Goal: Use online tool/utility: Utilize a website feature to perform a specific function

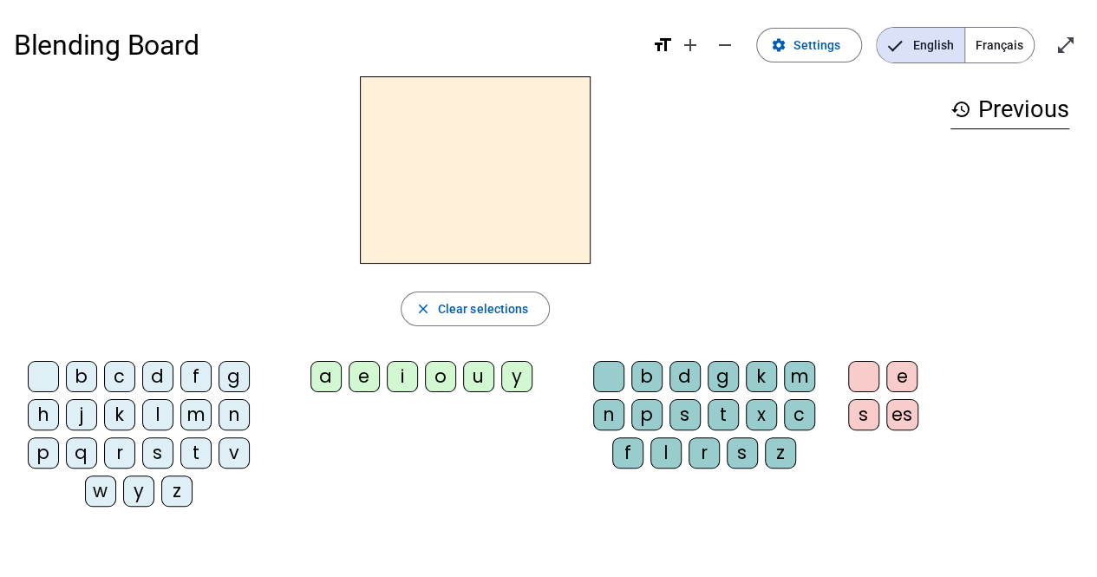
click at [404, 374] on div "i" at bounding box center [402, 376] width 31 height 31
click at [632, 438] on div "f" at bounding box center [627, 452] width 31 height 31
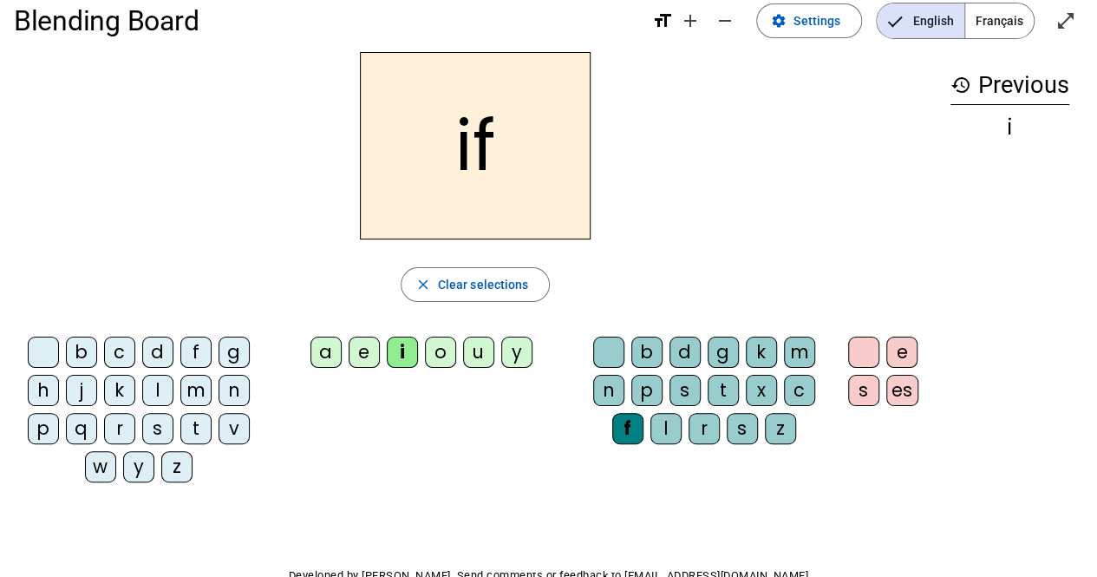
scroll to position [26, 0]
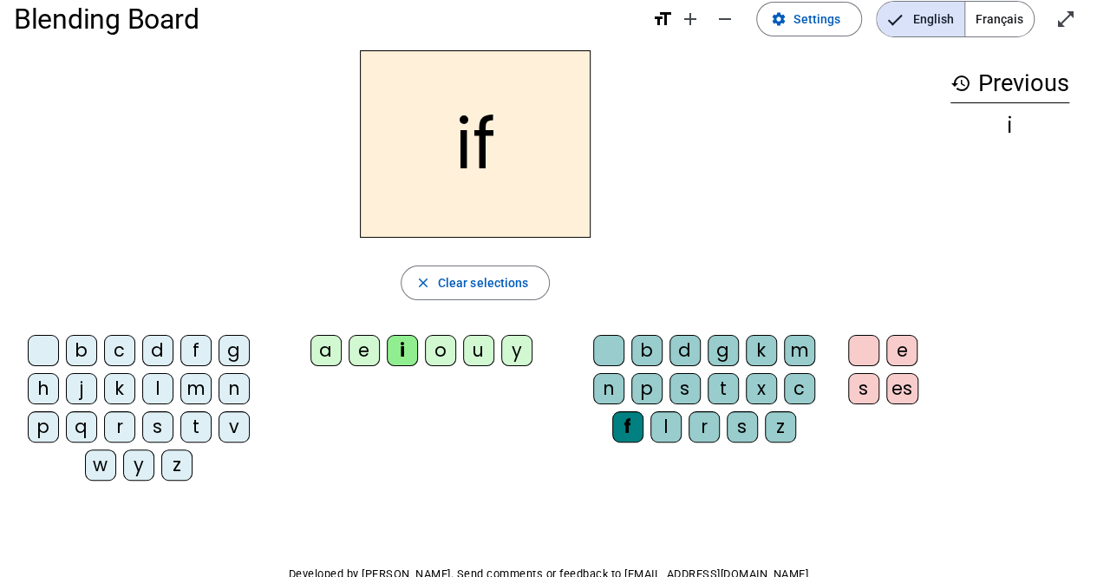
click at [710, 400] on div "t" at bounding box center [723, 388] width 31 height 31
click at [115, 375] on div "k" at bounding box center [119, 388] width 31 height 31
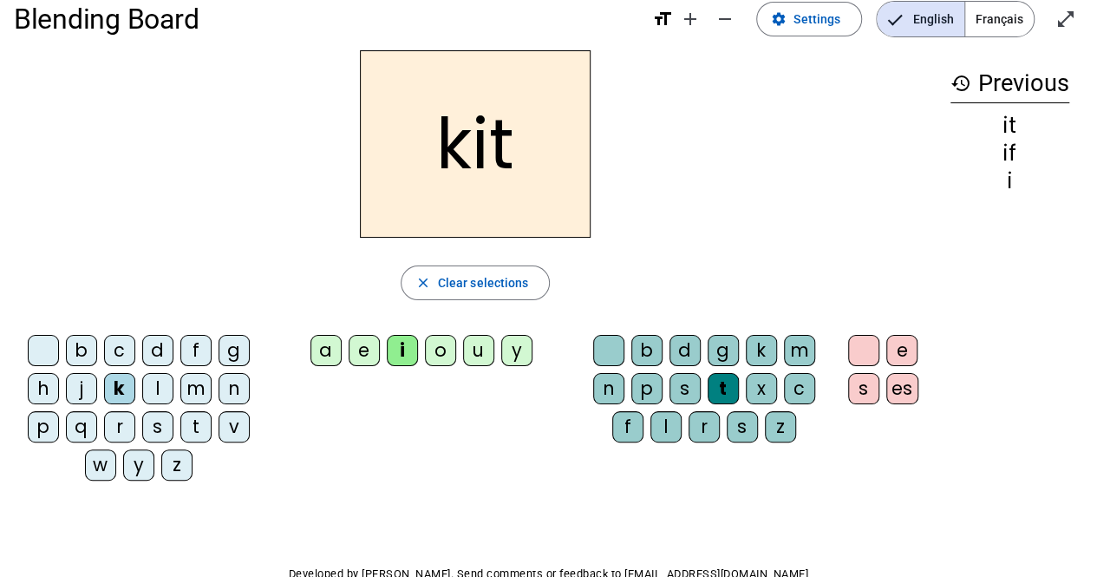
click at [153, 419] on div "s" at bounding box center [157, 426] width 31 height 31
click at [644, 341] on div "b" at bounding box center [647, 350] width 31 height 31
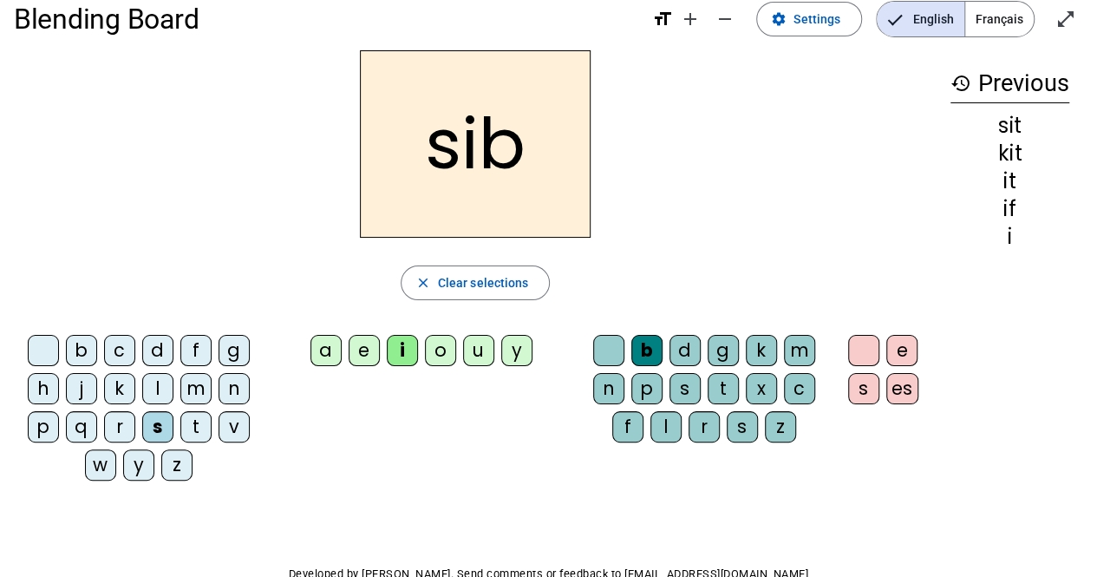
click at [645, 374] on div "p" at bounding box center [647, 388] width 31 height 31
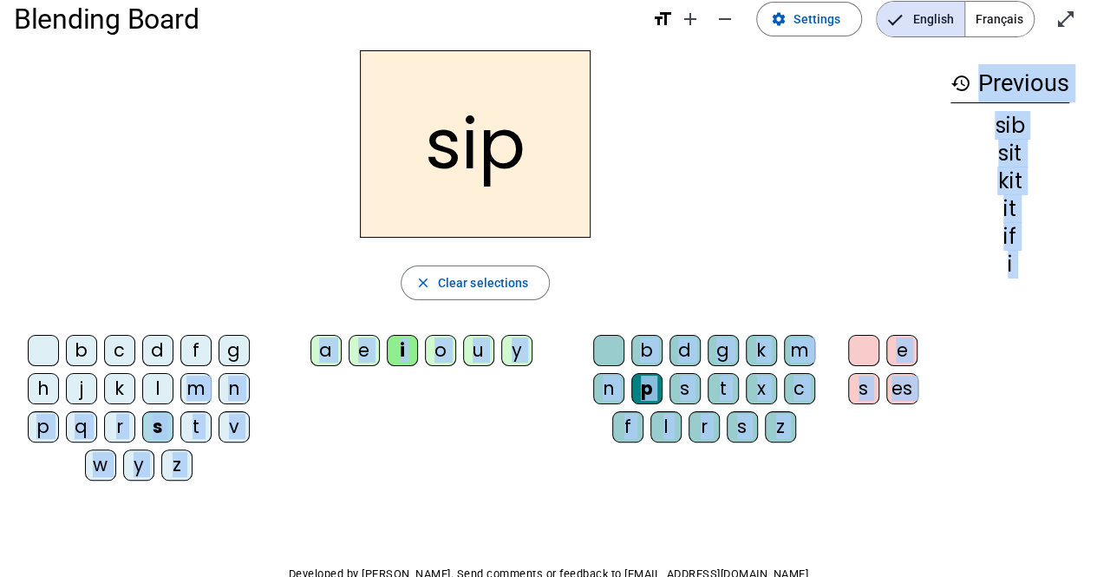
drag, startPoint x: 174, startPoint y: 391, endPoint x: 45, endPoint y: 500, distance: 168.7
click at [45, 500] on div "Blending Board format_size add remove settings Settings English Français open_i…" at bounding box center [548, 325] width 1097 height 703
click at [241, 469] on div "b c d f g h j k l m n p q r s t v w y z" at bounding box center [142, 411] width 243 height 153
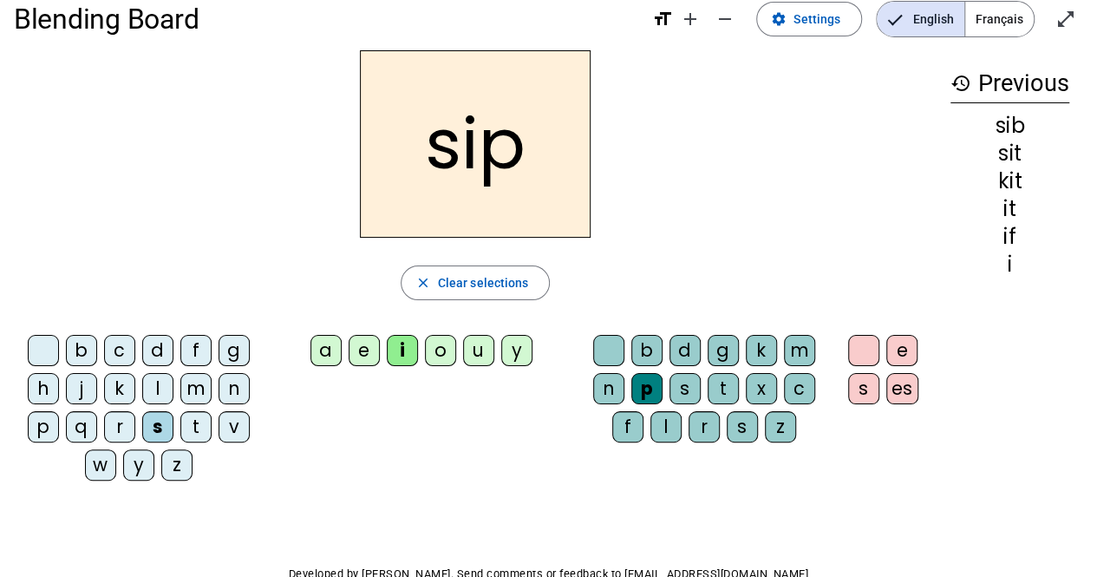
click at [211, 473] on div "b c d f g h j k l m n p q r s t v w y z" at bounding box center [142, 411] width 243 height 153
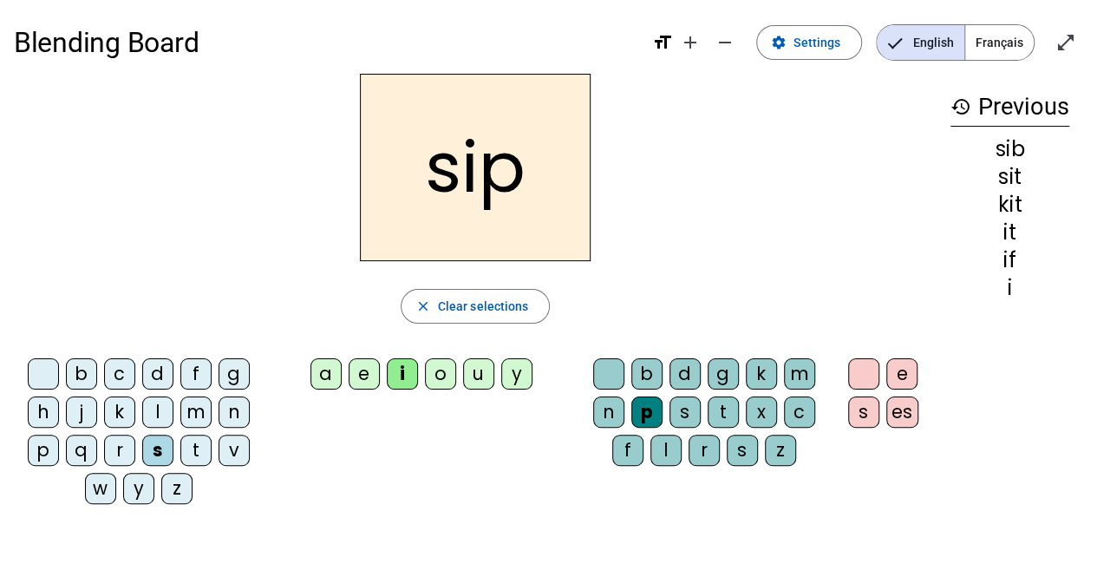
scroll to position [0, 0]
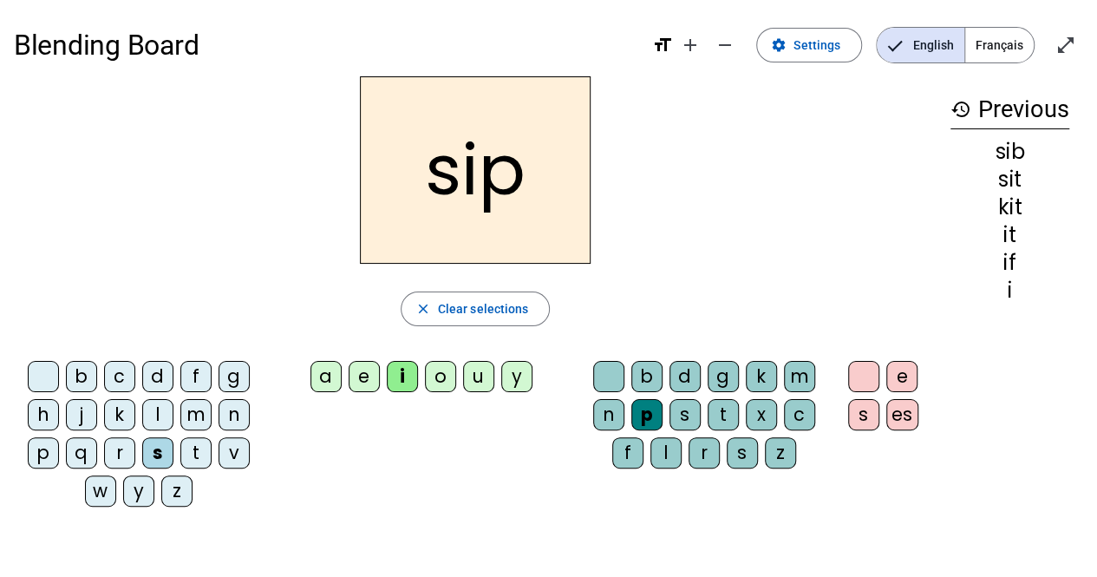
click at [115, 449] on div "r" at bounding box center [119, 452] width 31 height 31
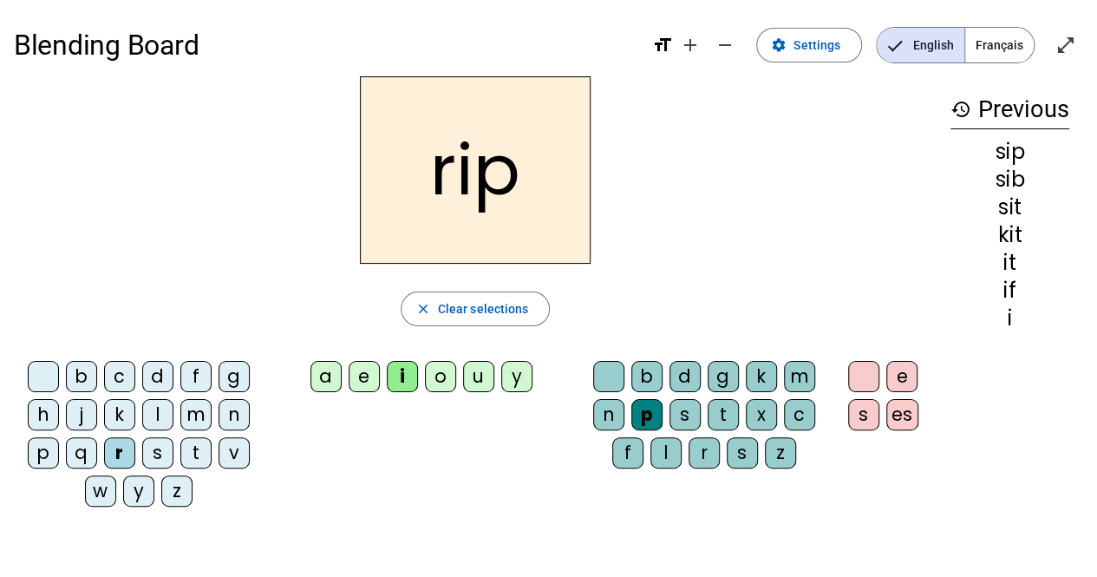
click at [189, 372] on div "f" at bounding box center [195, 376] width 31 height 31
click at [195, 440] on div "t" at bounding box center [195, 452] width 31 height 31
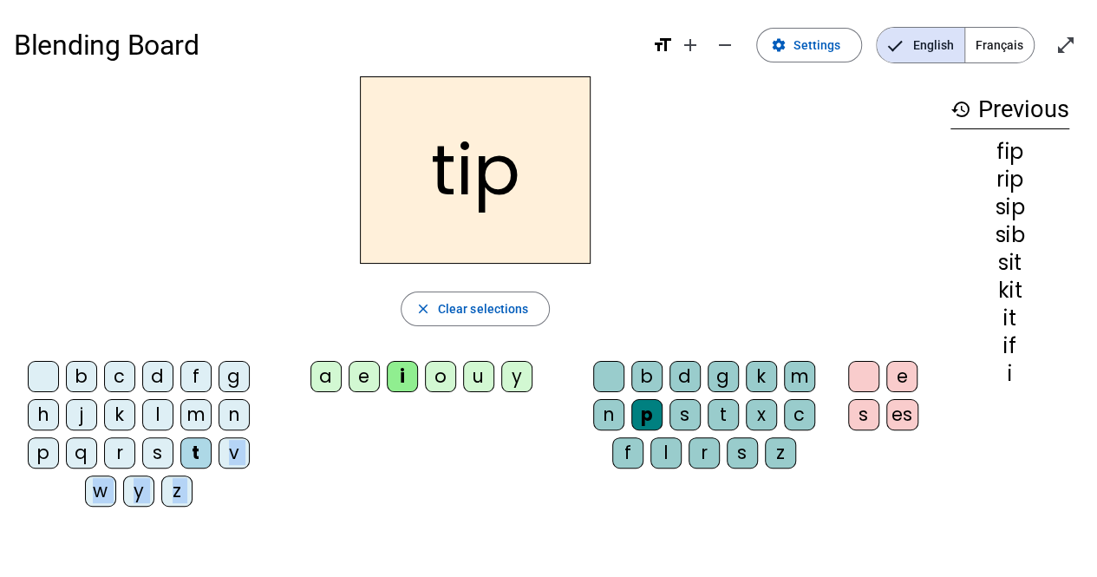
drag, startPoint x: 195, startPoint y: 440, endPoint x: 325, endPoint y: 377, distance: 144.3
click at [325, 377] on div "b c d f g h j k l m n p q r s t v w y z a e i o u y b d g k m n p s t x c f l r…" at bounding box center [475, 437] width 923 height 167
click at [323, 376] on div "a" at bounding box center [326, 376] width 31 height 31
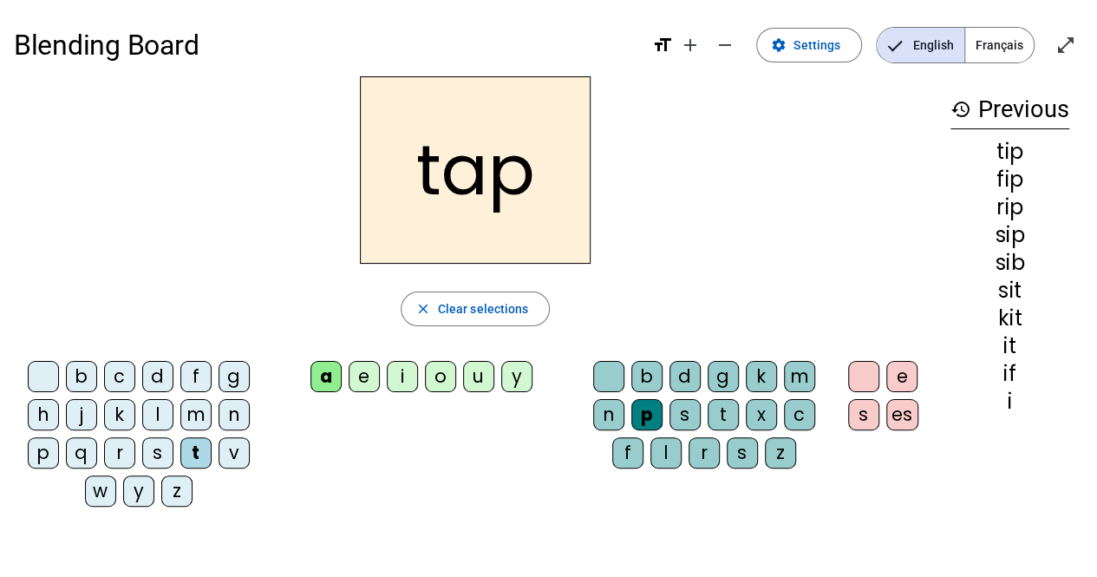
click at [91, 415] on div "j" at bounding box center [81, 414] width 31 height 31
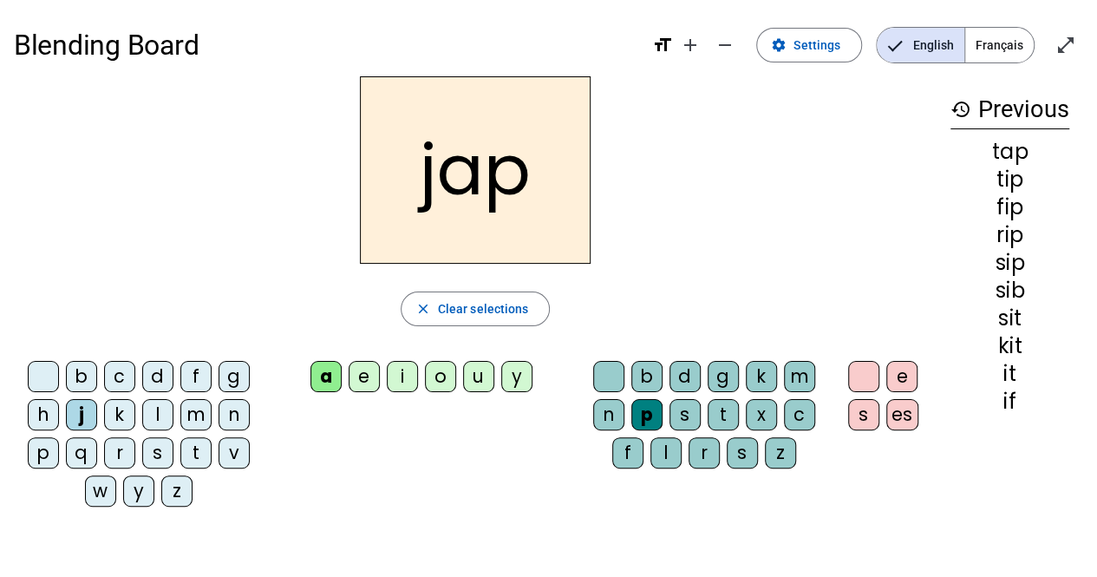
click at [83, 440] on div "q" at bounding box center [81, 452] width 31 height 31
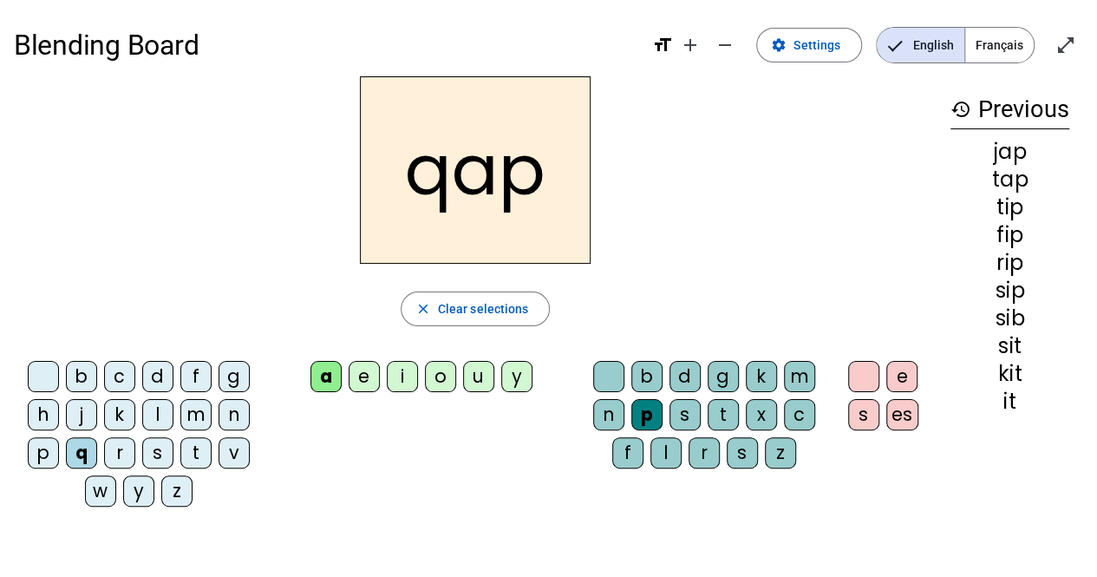
click at [80, 376] on div "b" at bounding box center [81, 376] width 31 height 31
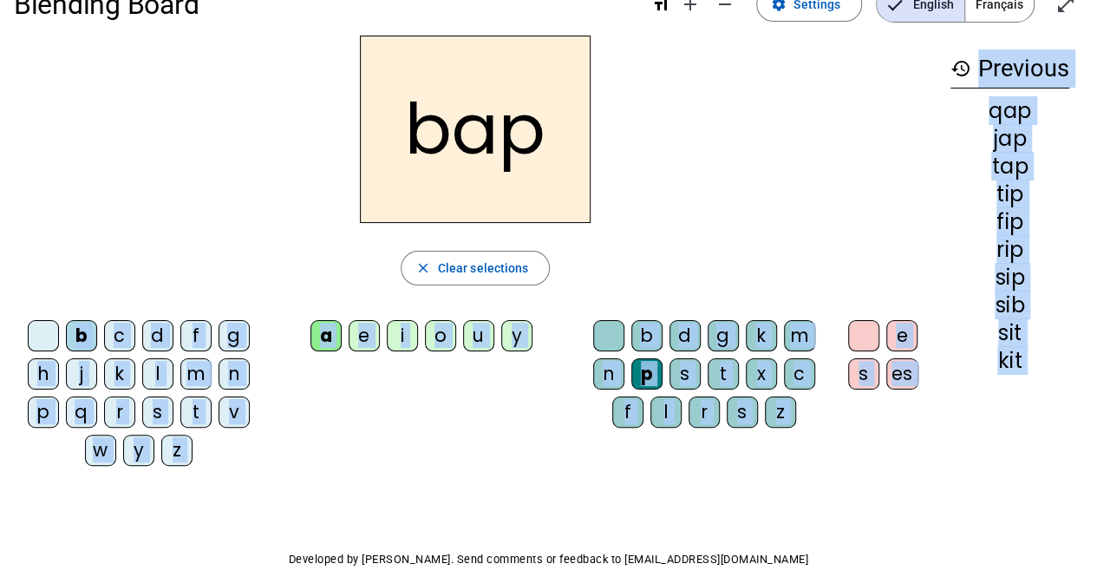
scroll to position [44, 0]
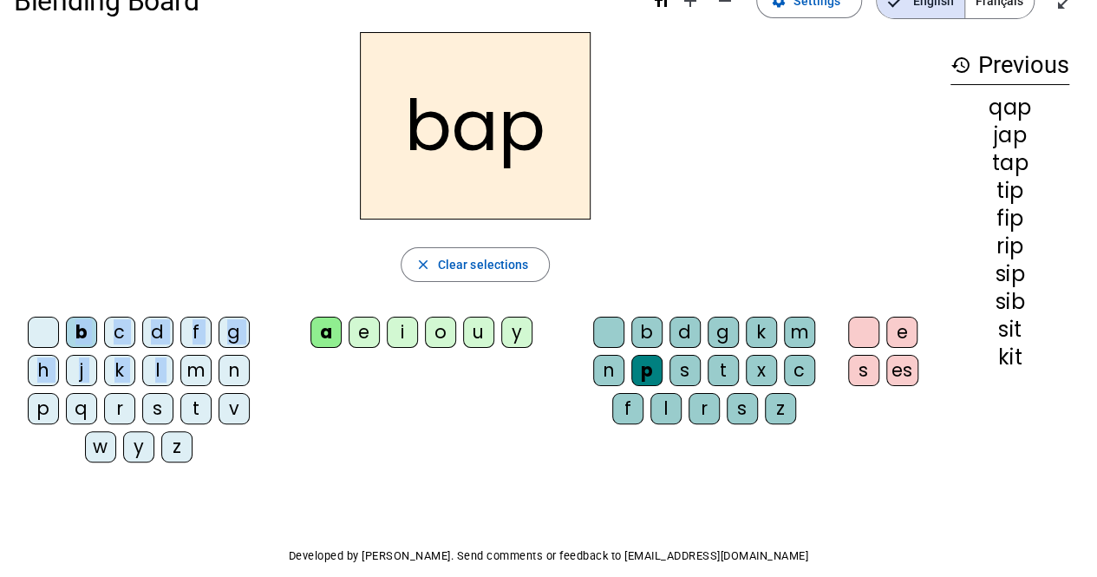
drag, startPoint x: 80, startPoint y: 376, endPoint x: 198, endPoint y: 369, distance: 118.2
click at [198, 369] on div "b c d f g h j k l m n p q r s t v w y z" at bounding box center [142, 393] width 243 height 153
click at [189, 374] on div "m" at bounding box center [195, 370] width 31 height 31
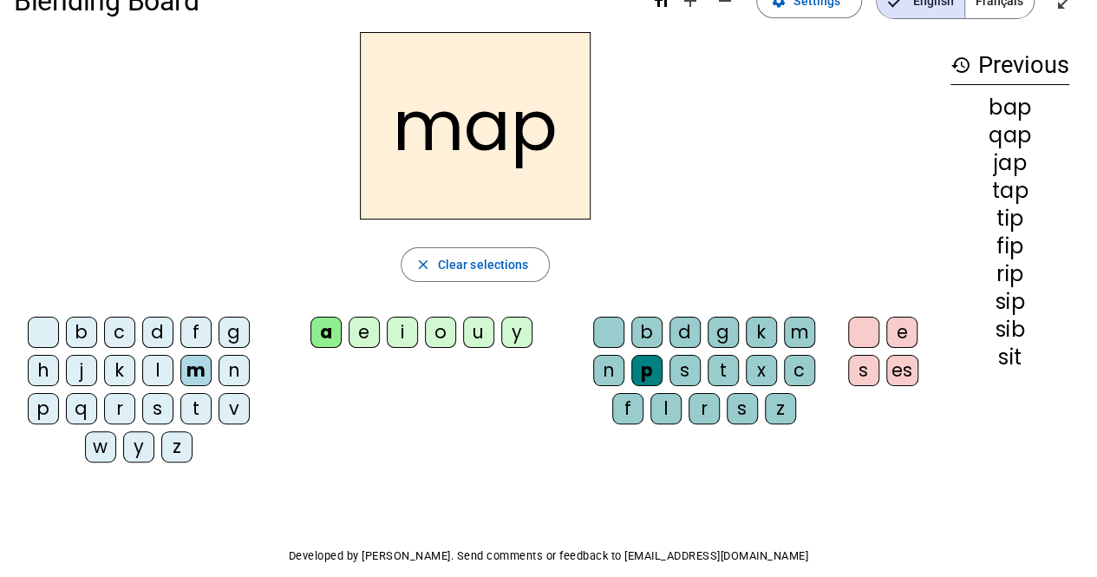
click at [722, 362] on div "t" at bounding box center [723, 370] width 31 height 31
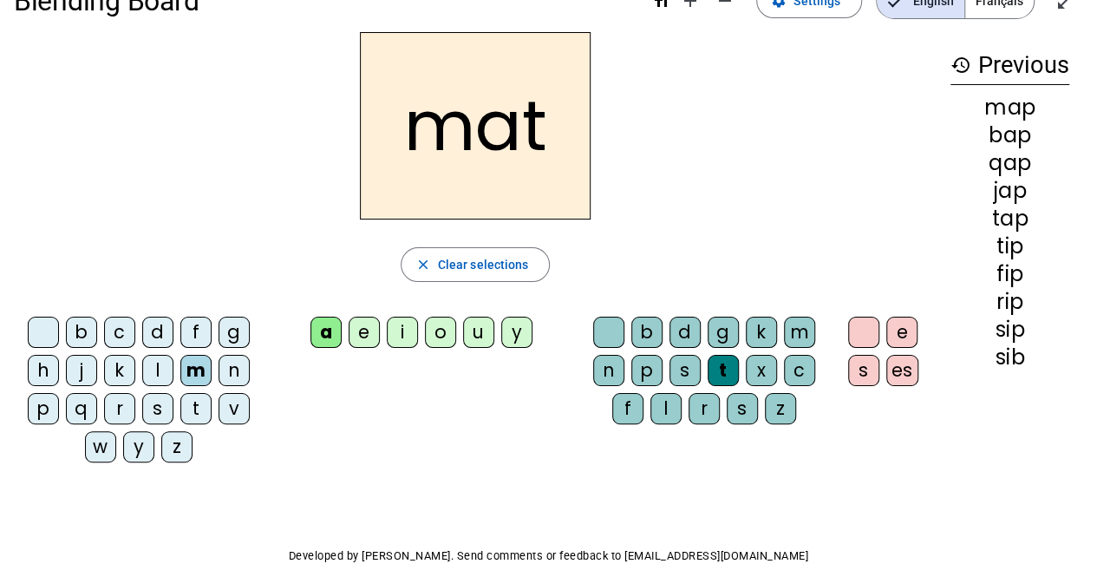
click at [88, 336] on div "b" at bounding box center [81, 332] width 31 height 31
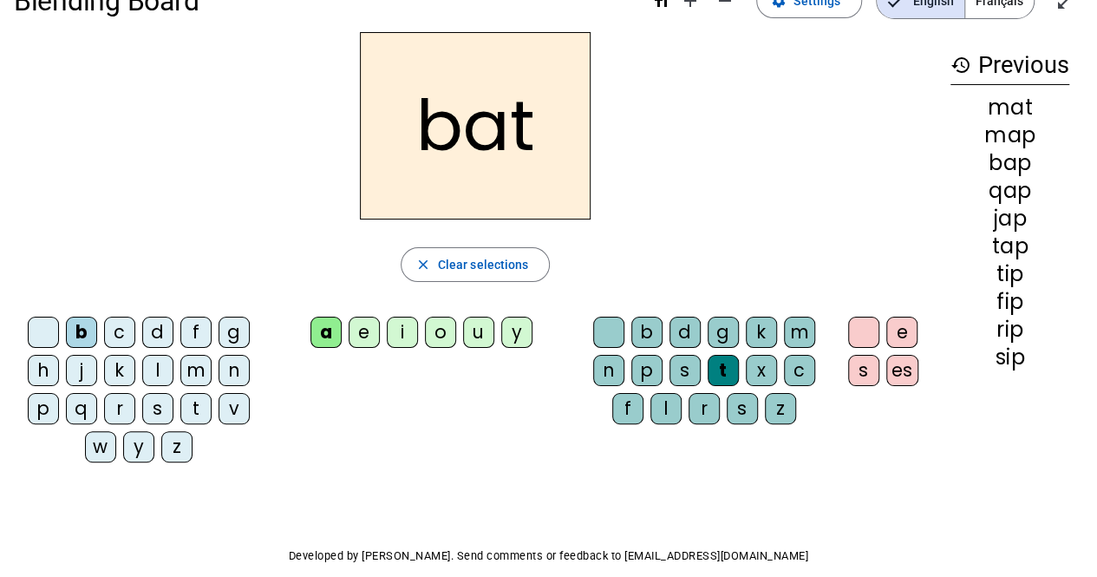
click at [154, 322] on div "d" at bounding box center [157, 332] width 31 height 31
click at [42, 407] on div "p" at bounding box center [43, 408] width 31 height 31
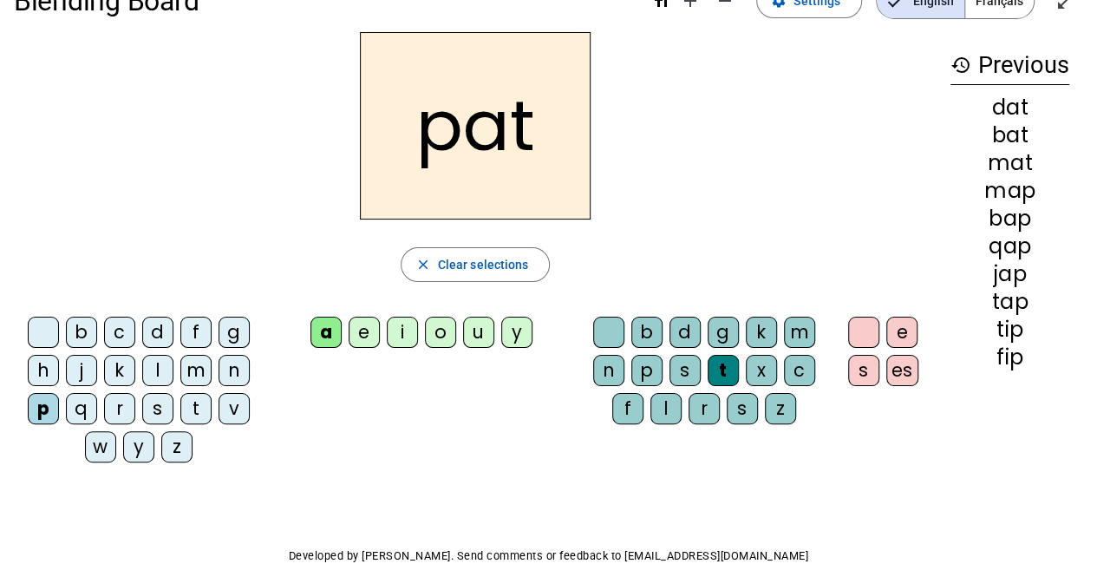
click at [396, 329] on div "i" at bounding box center [402, 332] width 31 height 31
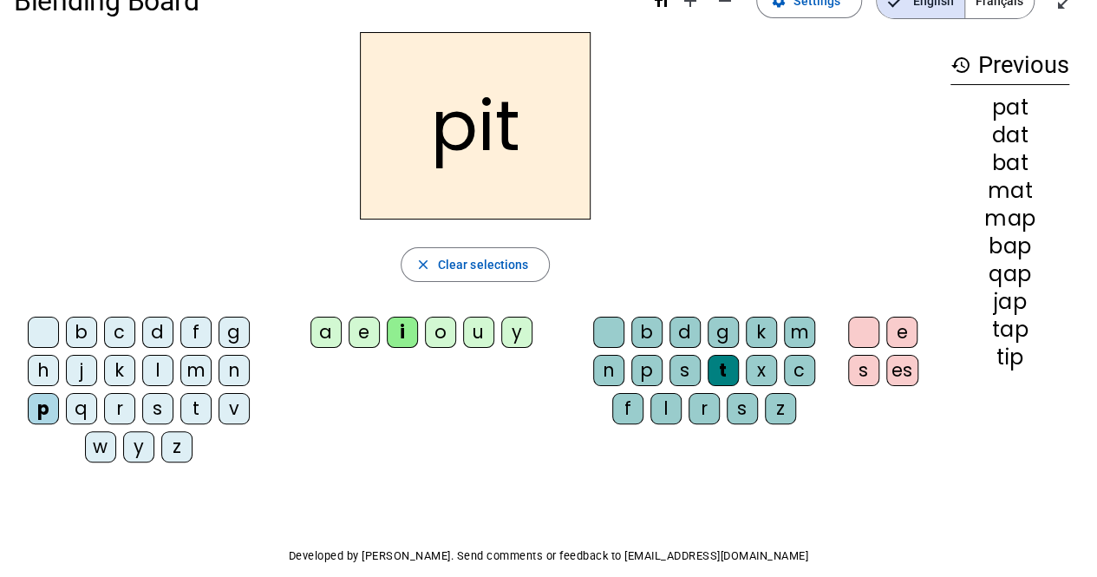
click at [193, 323] on div "f" at bounding box center [195, 332] width 31 height 31
